Goal: Task Accomplishment & Management: Manage account settings

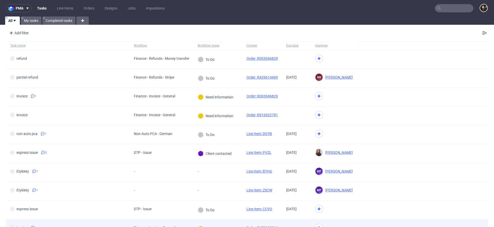
scroll to position [1, 0]
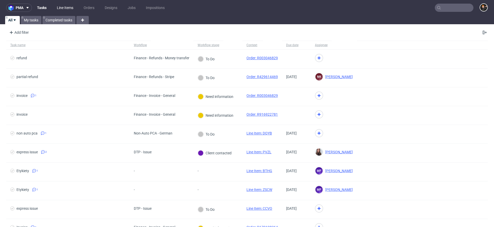
click at [70, 8] on link "Line Items" at bounding box center [65, 8] width 23 height 8
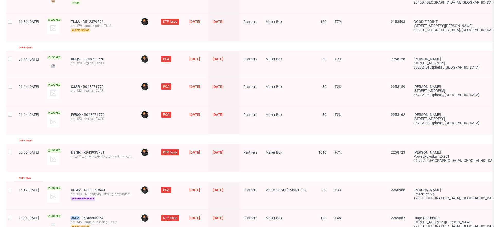
scroll to position [0, 0]
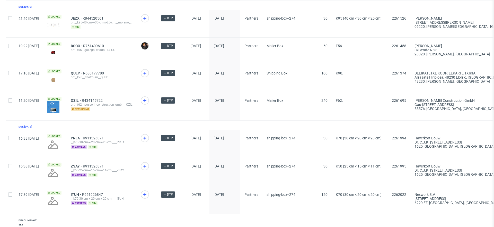
scroll to position [222, 0]
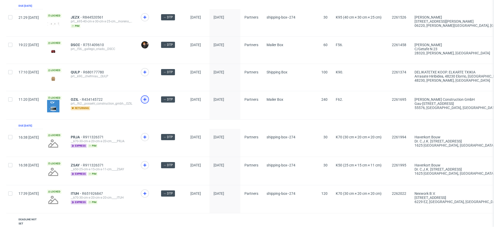
click at [148, 96] on icon at bounding box center [145, 99] width 6 height 6
click at [146, 71] on use at bounding box center [144, 72] width 3 height 3
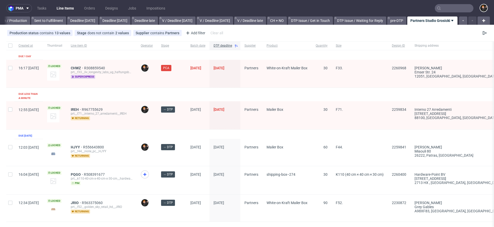
scroll to position [0, 0]
click at [82, 107] on span "IREH" at bounding box center [76, 109] width 11 height 4
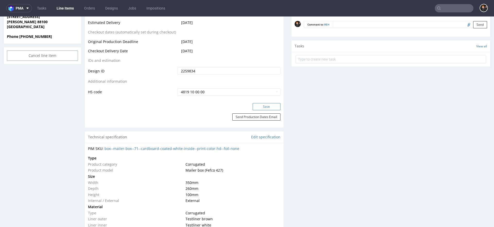
click at [259, 110] on button "Save" at bounding box center [267, 106] width 28 height 7
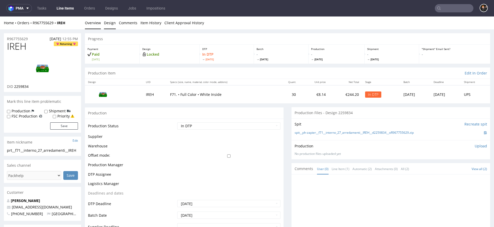
click at [108, 24] on link "Design" at bounding box center [110, 22] width 12 height 13
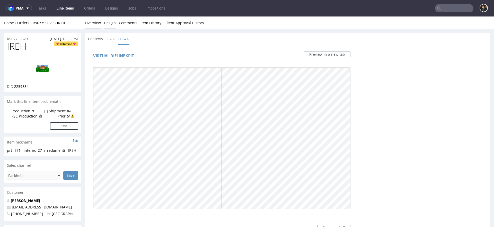
click at [94, 28] on link "Overview" at bounding box center [93, 22] width 16 height 13
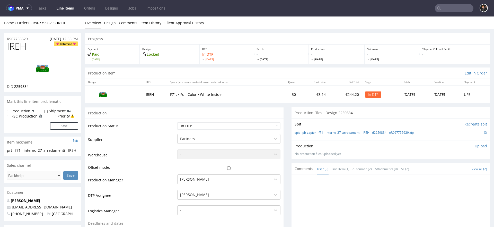
scroll to position [0, 0]
drag, startPoint x: 202, startPoint y: 187, endPoint x: 203, endPoint y: 190, distance: 3.1
click at [203, 188] on td "[PERSON_NAME]" at bounding box center [228, 181] width 104 height 15
click at [204, 191] on div "[PERSON_NAME]" at bounding box center [228, 193] width 103 height 7
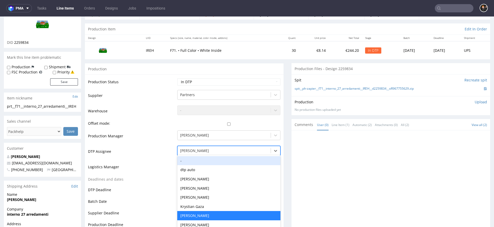
scroll to position [50, 0]
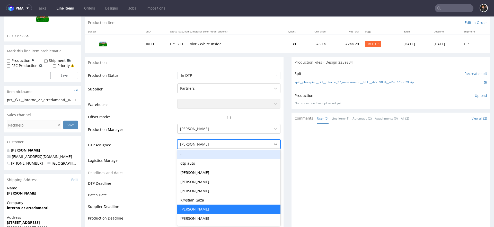
drag, startPoint x: 197, startPoint y: 155, endPoint x: 198, endPoint y: 150, distance: 4.9
click at [197, 155] on div "-" at bounding box center [228, 154] width 103 height 9
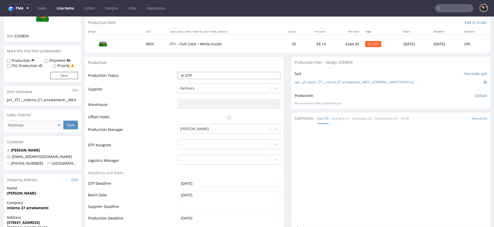
select select "dtp_waiting_for_check"
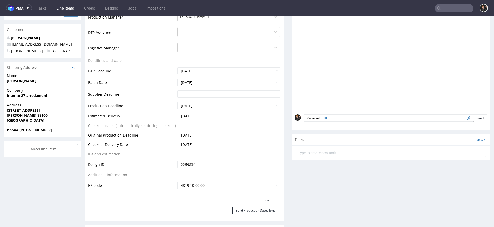
scroll to position [207, 0]
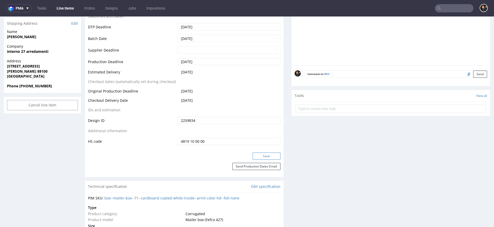
click at [268, 155] on button "Save" at bounding box center [267, 155] width 28 height 7
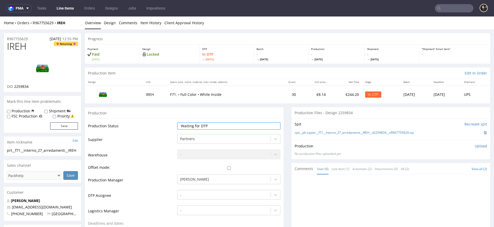
scroll to position [-3, 0]
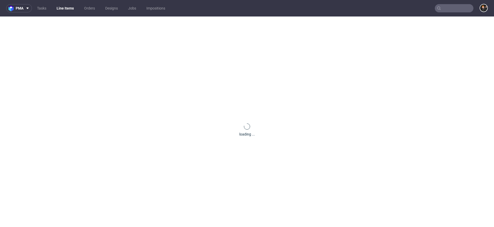
click at [60, 8] on link "Line Items" at bounding box center [65, 8] width 23 height 8
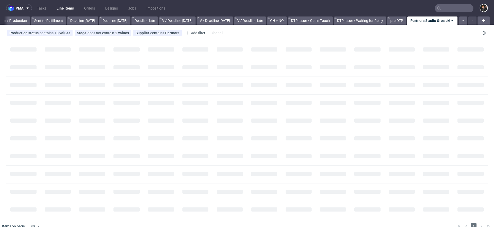
scroll to position [0, 496]
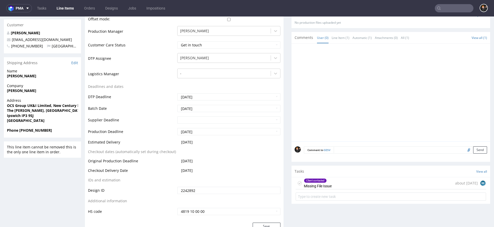
scroll to position [190, 0]
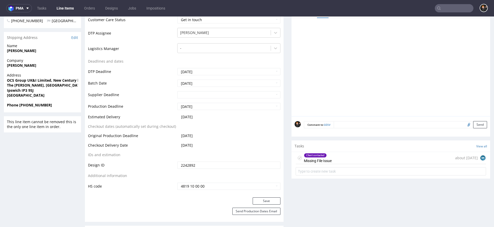
drag, startPoint x: 345, startPoint y: 156, endPoint x: 345, endPoint y: 172, distance: 16.0
click at [345, 156] on div "Client contacted Missing File Issue about 2 months ago BK" at bounding box center [391, 158] width 190 height 12
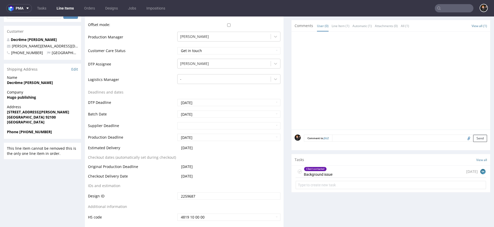
scroll to position [180, 0]
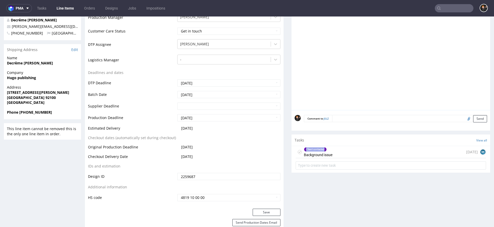
click at [323, 147] on div "Client contacted" at bounding box center [315, 149] width 22 height 4
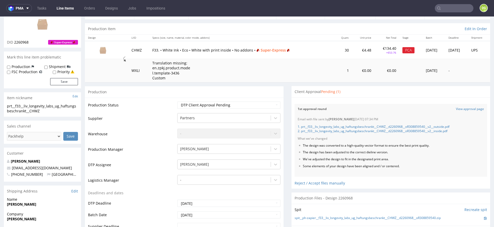
scroll to position [21, 0]
